Goal: Find specific page/section: Find specific page/section

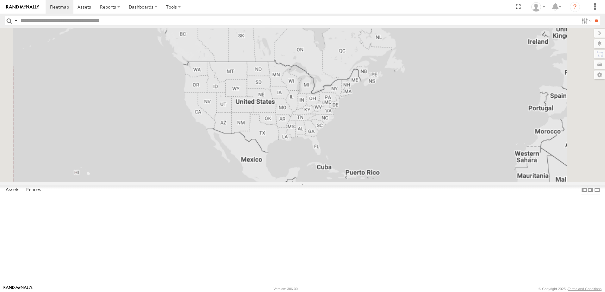
click at [134, 23] on input "text" at bounding box center [298, 20] width 561 height 9
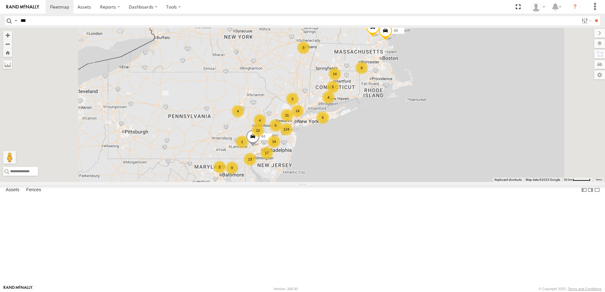
type input "***"
click at [593, 16] on input "**" at bounding box center [596, 20] width 7 height 9
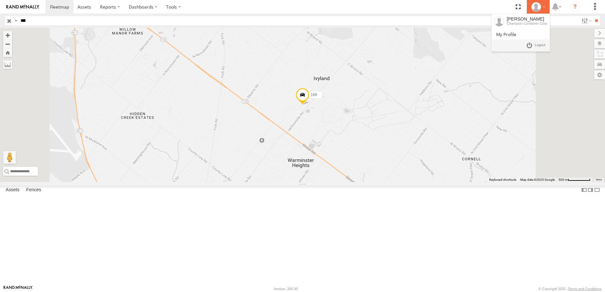
click at [542, 6] on div at bounding box center [538, 6] width 18 height 9
